Goal: Information Seeking & Learning: Learn about a topic

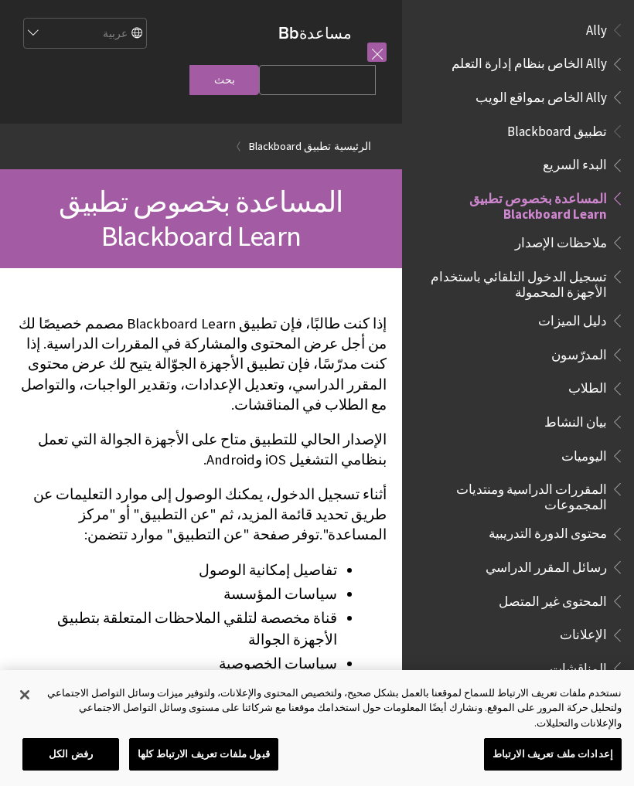
scroll to position [160, 0]
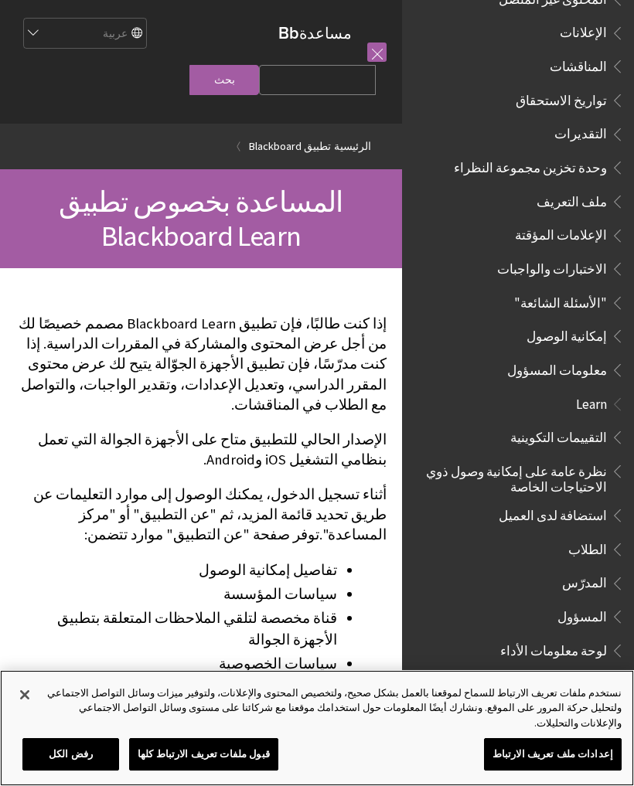
click at [208, 765] on button "قبول ملفات تعريف الارتباط كلها" at bounding box center [203, 754] width 149 height 32
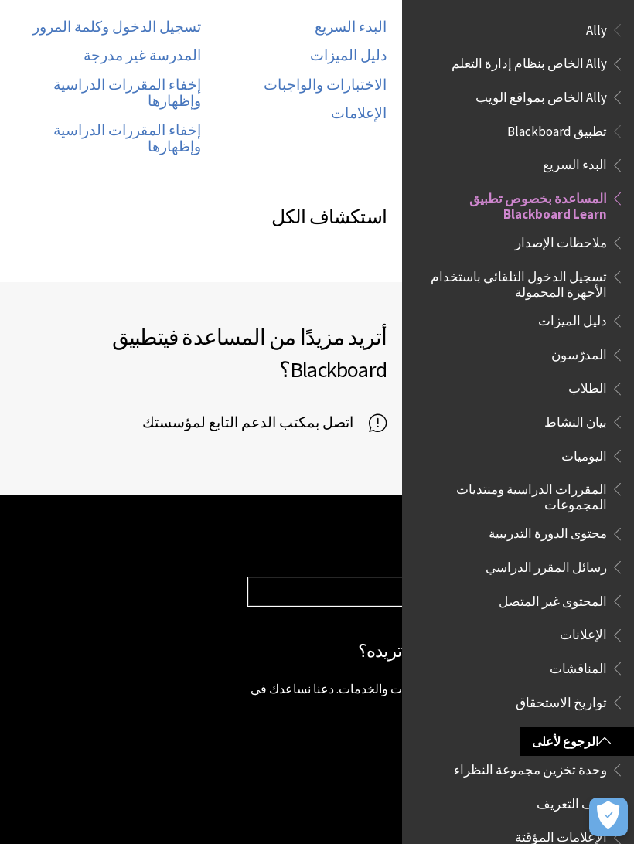
scroll to position [0, 0]
click at [571, 133] on span "تطبيق Blackboard" at bounding box center [557, 128] width 100 height 21
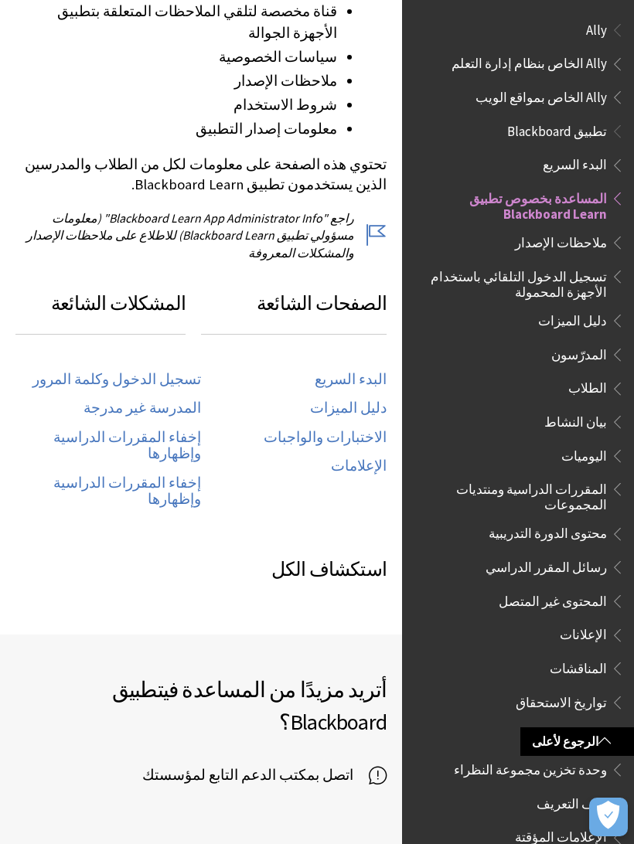
click at [593, 39] on span "Ally" at bounding box center [517, 30] width 213 height 26
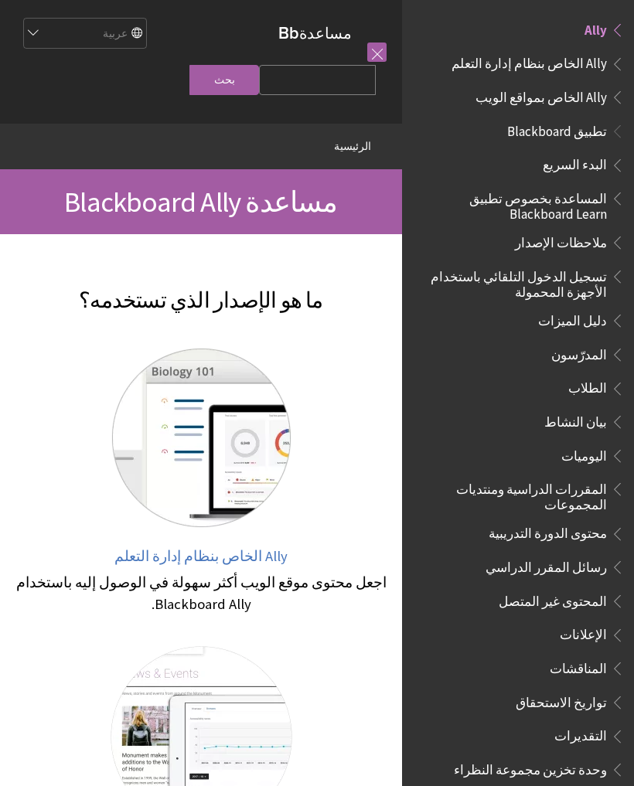
click at [118, 12] on div "مساعدة Blackboard مساعدة Bb English عربية Català Cymraeg Deutsch Español Suomi …" at bounding box center [201, 62] width 402 height 124
click at [99, 39] on select "English عربية Català Cymraeg Deutsch Español Suomi Français עברית Italiano 日本語 …" at bounding box center [84, 34] width 124 height 31
select select "/Ally"
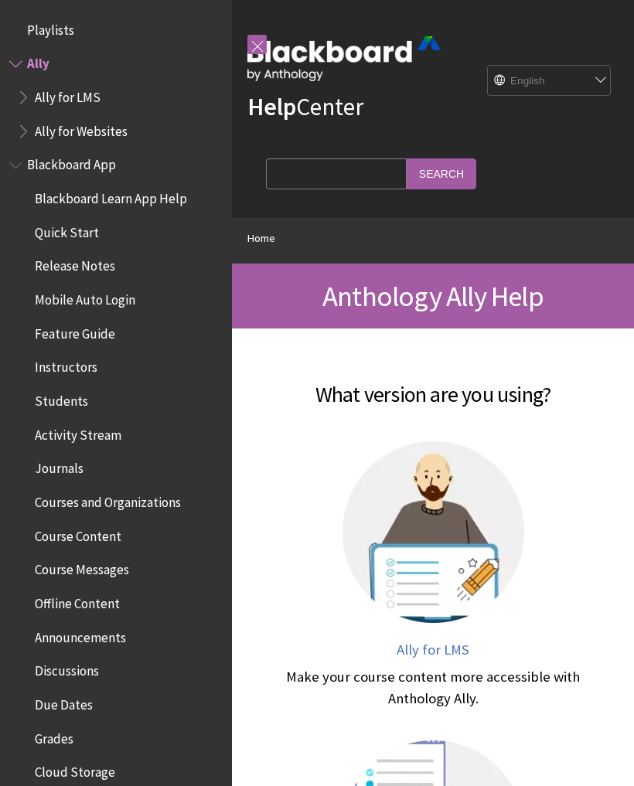
scroll to position [27, 0]
